Goal: Navigation & Orientation: Find specific page/section

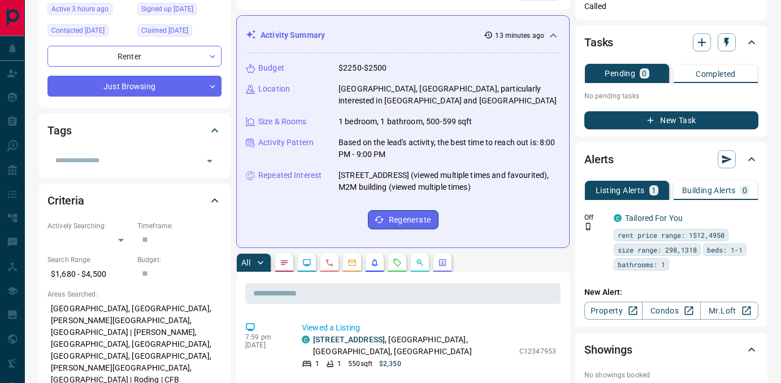
scroll to position [359, 0]
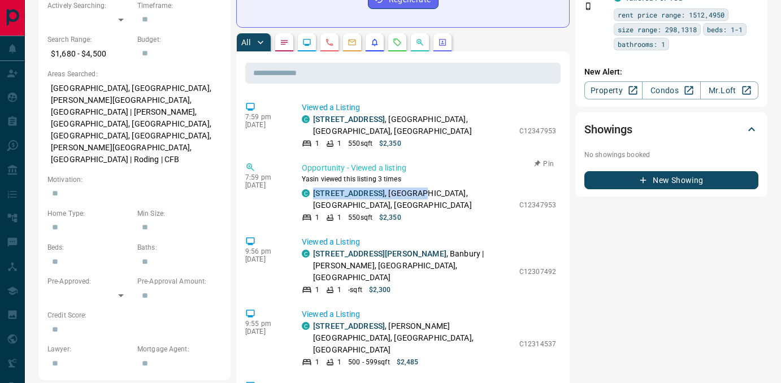
copy p "[STREET_ADDRESS]"
drag, startPoint x: 434, startPoint y: 194, endPoint x: 311, endPoint y: 193, distance: 123.1
click at [311, 193] on div "C [STREET_ADDRESS]" at bounding box center [408, 200] width 212 height 24
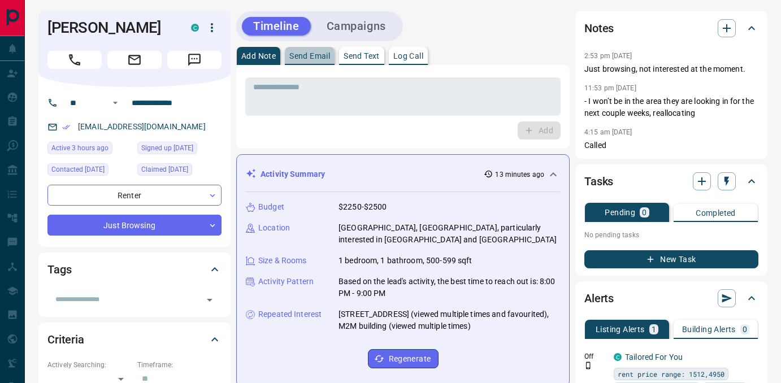
click at [313, 54] on p "Send Email" at bounding box center [309, 56] width 41 height 8
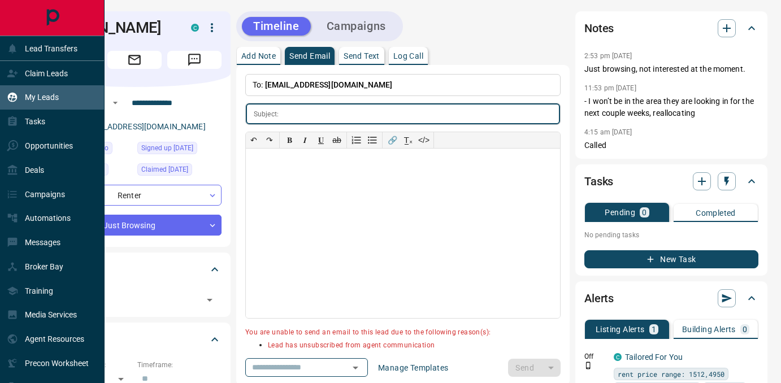
click at [42, 99] on p "My Leads" at bounding box center [42, 97] width 34 height 9
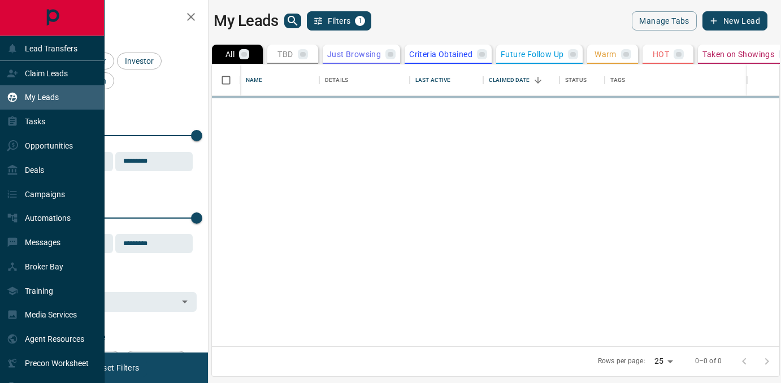
scroll to position [282, 567]
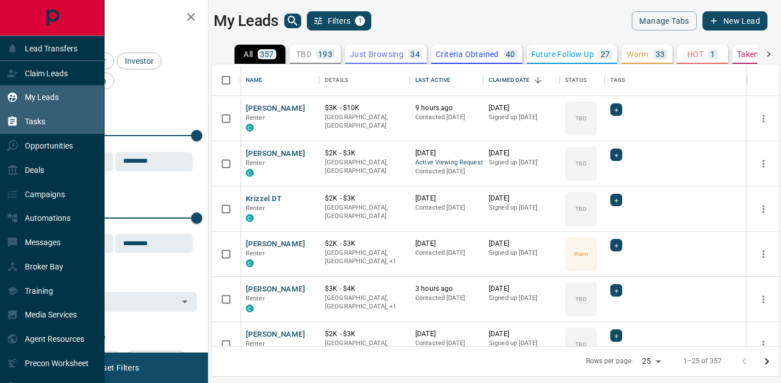
click at [20, 123] on div "Tasks" at bounding box center [26, 121] width 38 height 19
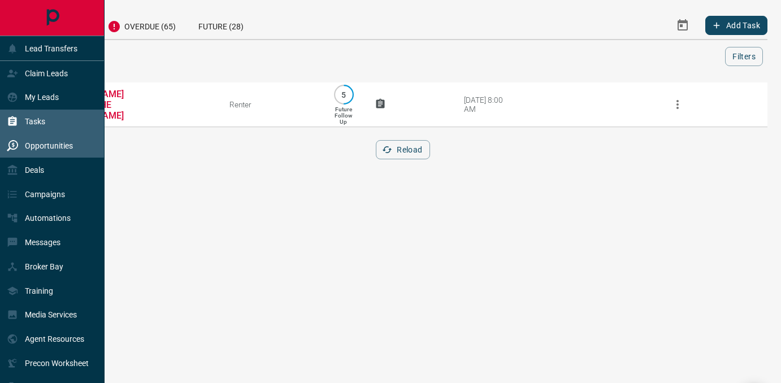
click at [29, 148] on p "Opportunities" at bounding box center [49, 145] width 48 height 9
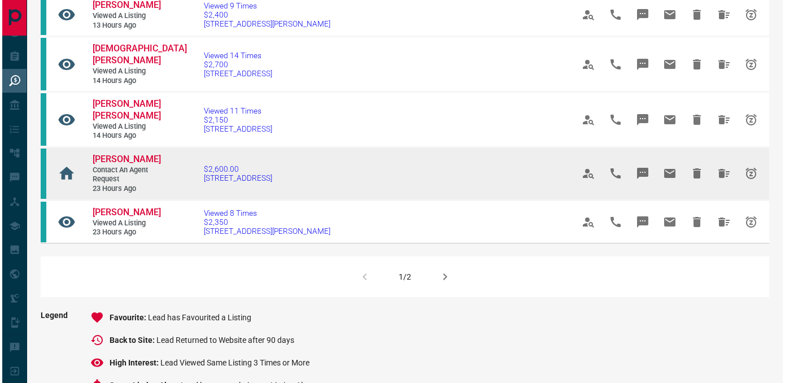
scroll to position [758, 0]
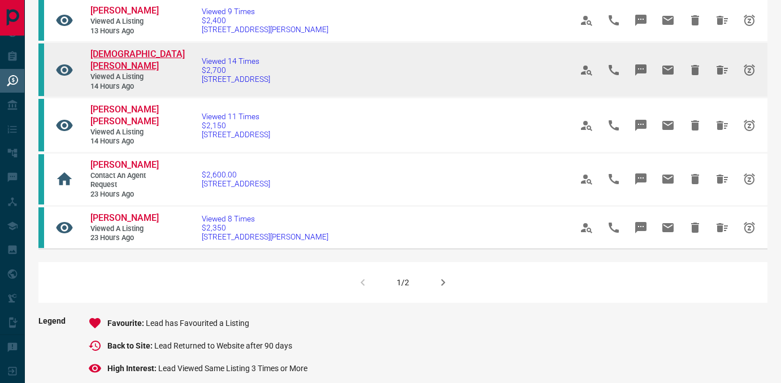
click at [97, 71] on span "[DEMOGRAPHIC_DATA][PERSON_NAME]" at bounding box center [137, 60] width 94 height 23
